Goal: Task Accomplishment & Management: Manage account settings

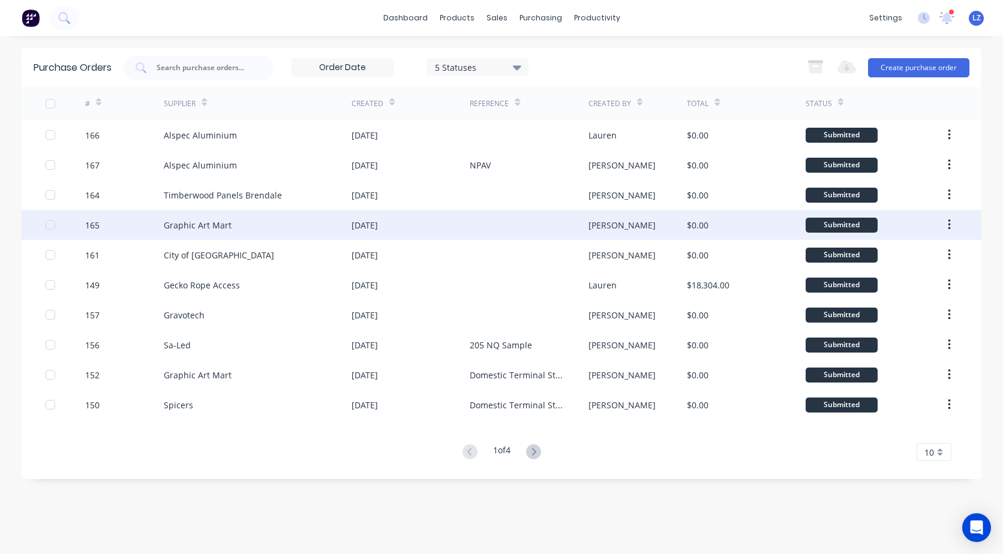
click at [378, 219] on div "[DATE]" at bounding box center [365, 225] width 26 height 13
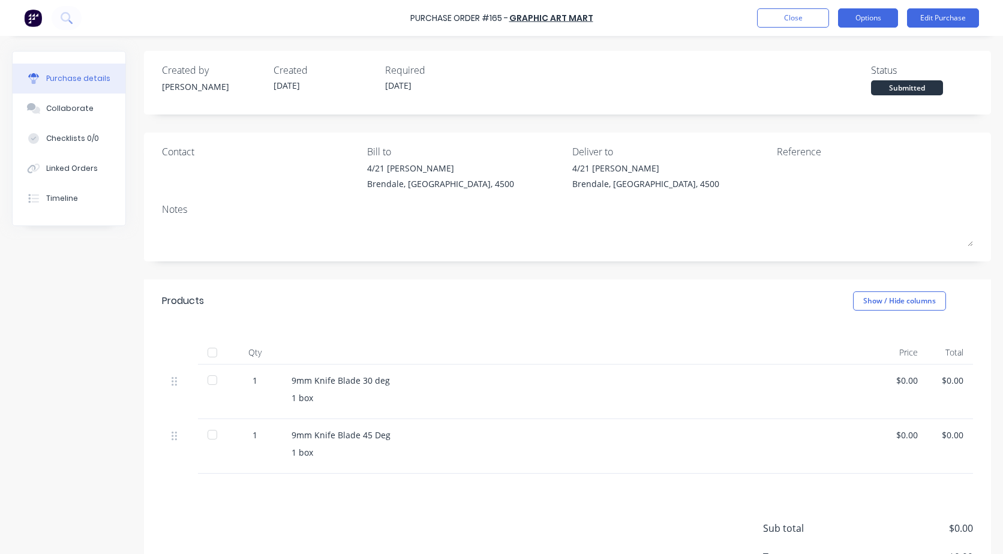
click at [879, 20] on button "Options" at bounding box center [868, 17] width 60 height 19
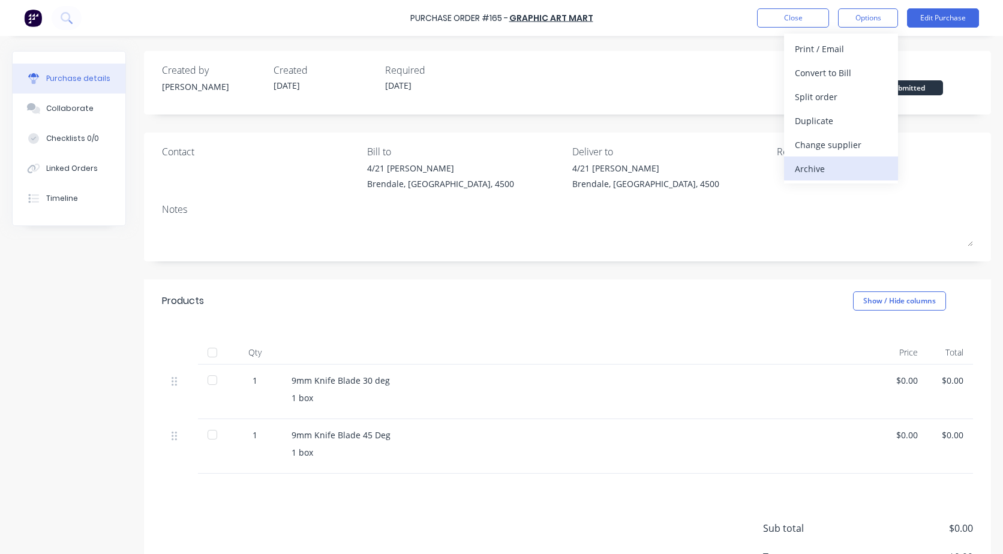
click at [816, 170] on div "Archive" at bounding box center [841, 168] width 92 height 17
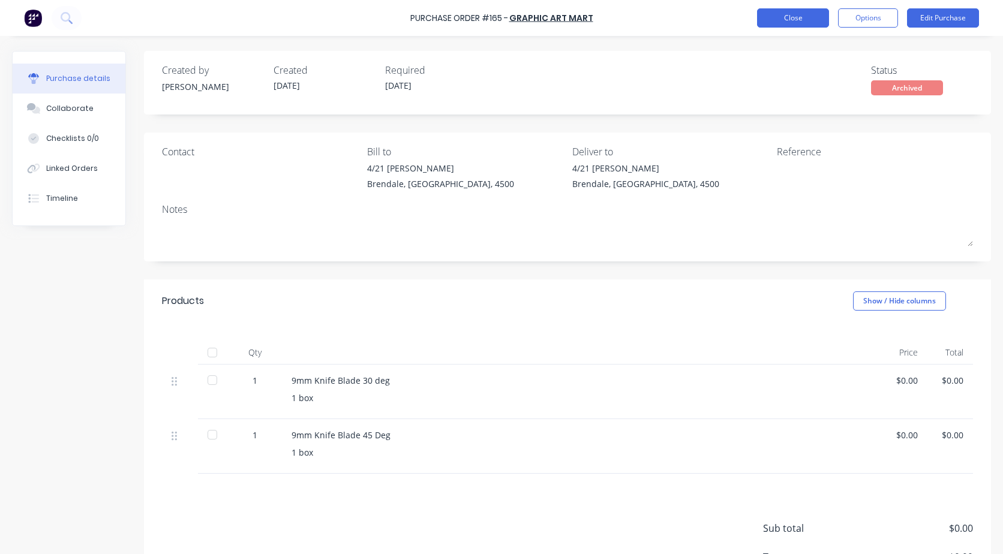
click at [798, 13] on button "Close" at bounding box center [793, 17] width 72 height 19
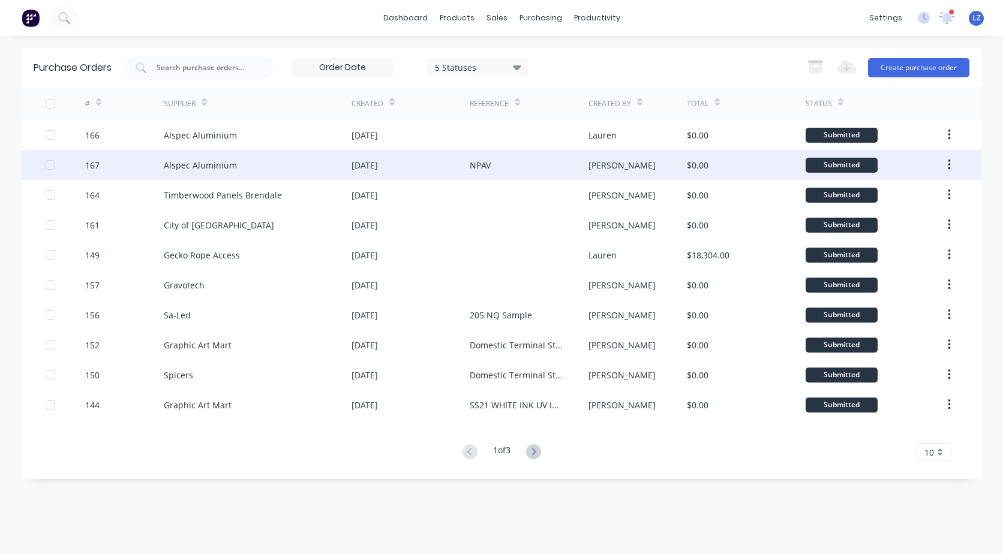
click at [950, 162] on icon "button" at bounding box center [949, 165] width 2 height 11
click at [858, 198] on button "Archive" at bounding box center [906, 197] width 114 height 24
